Goal: Transaction & Acquisition: Purchase product/service

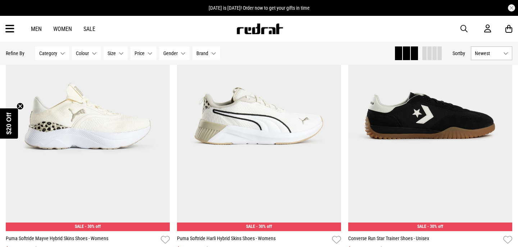
scroll to position [124, 0]
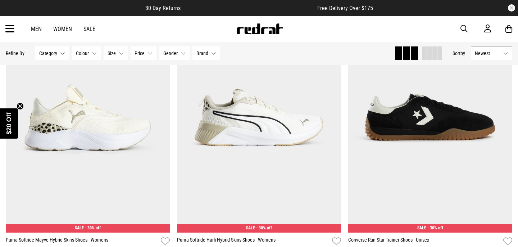
click at [39, 29] on link "Men" at bounding box center [36, 29] width 11 height 7
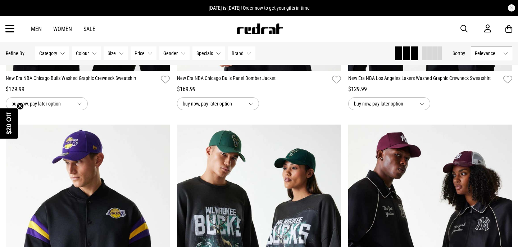
scroll to position [287, 0]
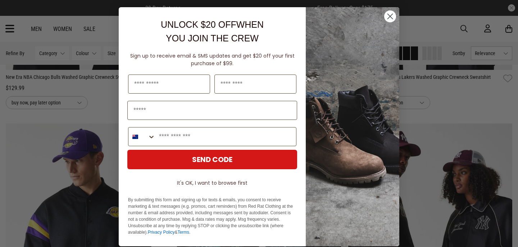
click at [388, 17] on circle "Close dialog" at bounding box center [390, 16] width 12 height 12
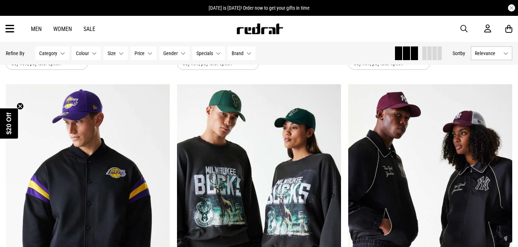
scroll to position [319, 0]
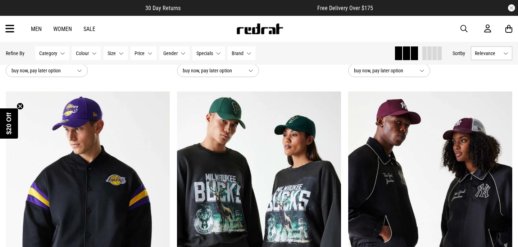
click at [37, 28] on link "Men" at bounding box center [36, 29] width 11 height 7
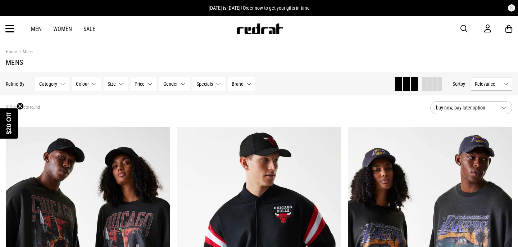
click at [462, 27] on span "button" at bounding box center [464, 28] width 7 height 9
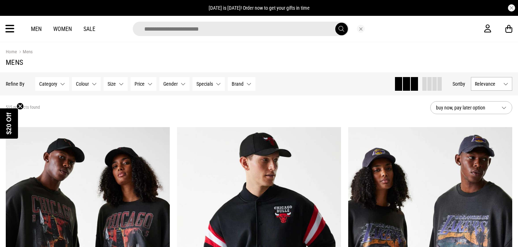
click at [222, 30] on input "search" at bounding box center [241, 29] width 216 height 14
type input "*****"
click at [335, 23] on button "submit" at bounding box center [341, 29] width 13 height 13
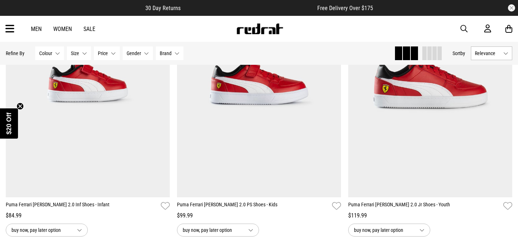
scroll to position [717, 0]
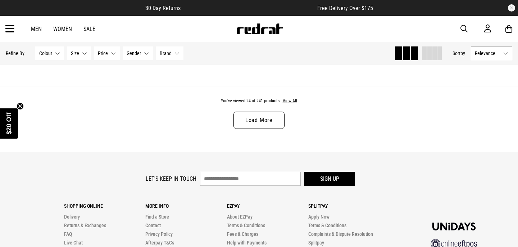
click at [257, 120] on link "Load More" at bounding box center [259, 120] width 51 height 17
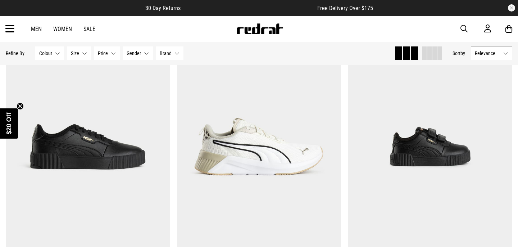
scroll to position [3778, 0]
